Goal: Transaction & Acquisition: Book appointment/travel/reservation

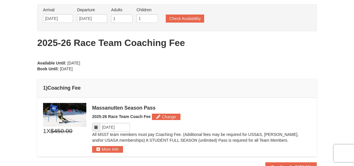
scroll to position [58, 0]
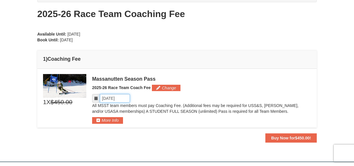
click at [123, 100] on input "Please format dates MM/DD/YYYY" at bounding box center [115, 98] width 30 height 9
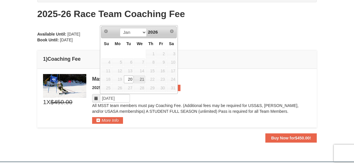
click at [211, 102] on div "Please format dates MM/DD/YYYY" at bounding box center [201, 98] width 219 height 9
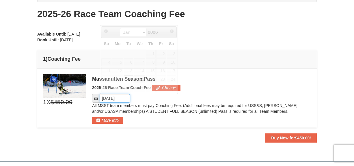
click at [107, 99] on input "Please format dates MM/DD/YYYY" at bounding box center [115, 98] width 30 height 9
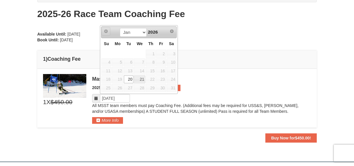
click at [107, 32] on span "Prev" at bounding box center [106, 31] width 5 height 5
click at [104, 31] on span "Prev" at bounding box center [106, 31] width 5 height 5
click at [131, 80] on link "20" at bounding box center [129, 79] width 10 height 8
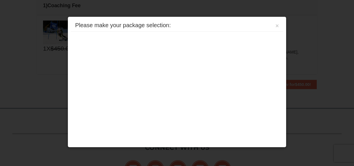
scroll to position [130, 0]
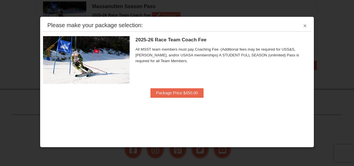
click at [306, 25] on button "×" at bounding box center [304, 26] width 3 height 6
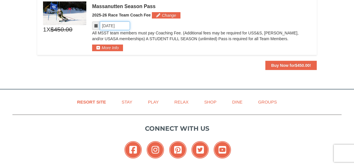
click at [122, 23] on input "Please format dates MM/DD/YYYY" at bounding box center [115, 25] width 30 height 9
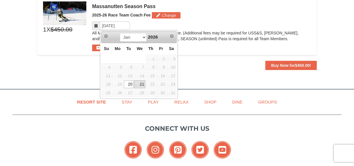
click at [142, 82] on link "21" at bounding box center [139, 84] width 11 height 8
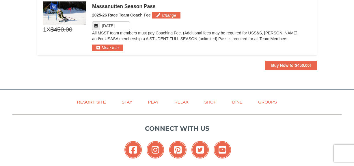
scroll to position [101, 0]
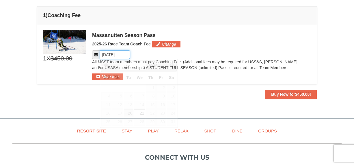
click at [122, 55] on input "Please format dates MM/DD/YYYY" at bounding box center [115, 54] width 30 height 9
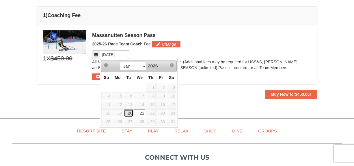
drag, startPoint x: 129, startPoint y: 112, endPoint x: 135, endPoint y: 112, distance: 5.8
click at [129, 112] on link "20" at bounding box center [129, 113] width 10 height 8
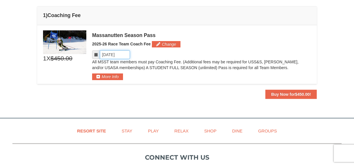
click at [120, 52] on input "Please format dates MM/DD/YYYY" at bounding box center [115, 54] width 30 height 9
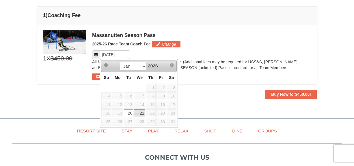
click at [141, 114] on link "21" at bounding box center [139, 113] width 11 height 8
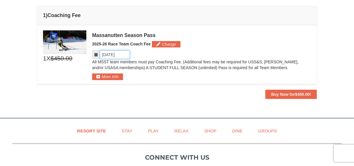
click at [118, 52] on input "Please format dates MM/DD/YYYY" at bounding box center [115, 54] width 30 height 9
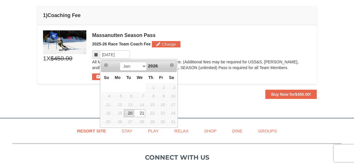
click at [129, 113] on link "20" at bounding box center [129, 113] width 10 height 8
type input "01/20/2026"
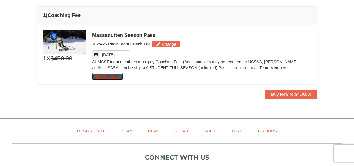
click at [106, 78] on button "More Info" at bounding box center [107, 76] width 31 height 6
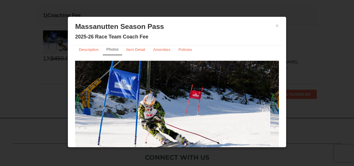
scroll to position [5, 0]
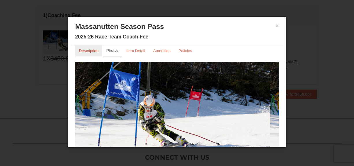
click at [85, 50] on small "Description" at bounding box center [89, 51] width 20 height 4
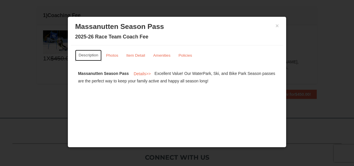
scroll to position [0, 0]
click at [134, 54] on small "Item Detail" at bounding box center [136, 55] width 19 height 4
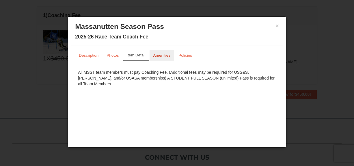
click at [164, 57] on small "Amenities" at bounding box center [161, 55] width 17 height 4
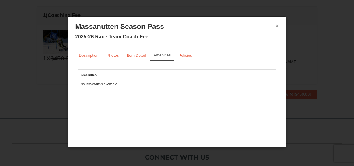
click at [278, 25] on button "×" at bounding box center [277, 26] width 3 height 6
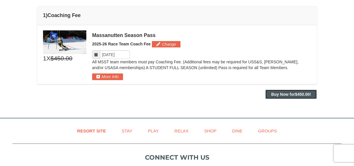
click at [292, 96] on strong "Buy Now for $450.00 !" at bounding box center [291, 94] width 40 height 5
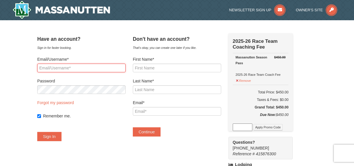
click at [92, 69] on input "Email/Username*" at bounding box center [81, 68] width 88 height 9
type input "[EMAIL_ADDRESS][DOMAIN_NAME]"
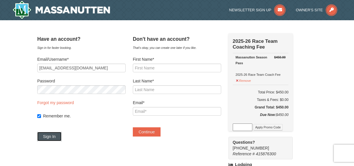
click at [62, 136] on button "Sign In" at bounding box center [49, 136] width 24 height 9
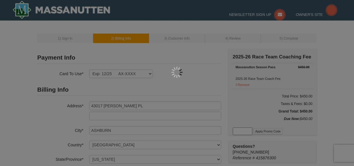
select select "VA"
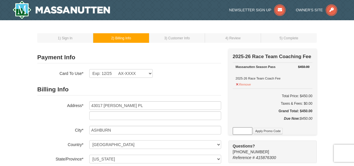
scroll to position [87, 0]
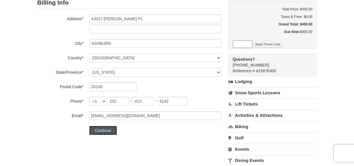
click at [110, 133] on button "Continue" at bounding box center [103, 130] width 28 height 9
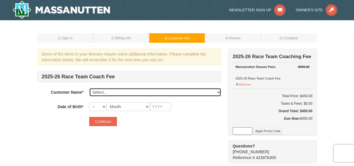
click at [109, 91] on select "Select... Simona Folescu Nicholas Folescu-Barber Milana Kim Klim Kim Katya Agey…" at bounding box center [155, 92] width 132 height 9
select select "16281268"
click at [89, 88] on select "Select... Simona Folescu Nicholas Folescu-Barber Milana Kim Klim Kim Katya Agey…" at bounding box center [155, 92] width 132 height 9
select select "24"
select select "06"
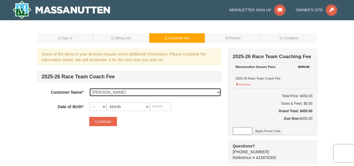
type input "2009"
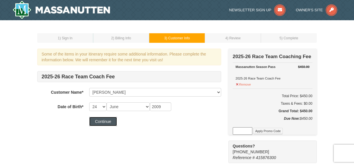
click at [101, 122] on button "Continue" at bounding box center [103, 121] width 28 height 9
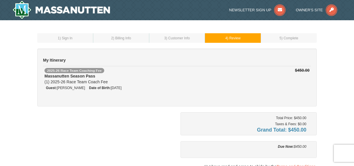
scroll to position [58, 0]
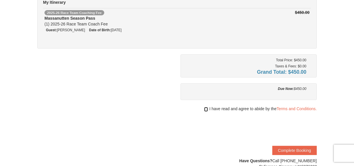
click at [205, 110] on input "checkbox" at bounding box center [206, 109] width 4 height 5
checkbox input "true"
click at [296, 149] on button "Complete Booking" at bounding box center [294, 150] width 44 height 9
